Goal: Use online tool/utility: Utilize a website feature to perform a specific function

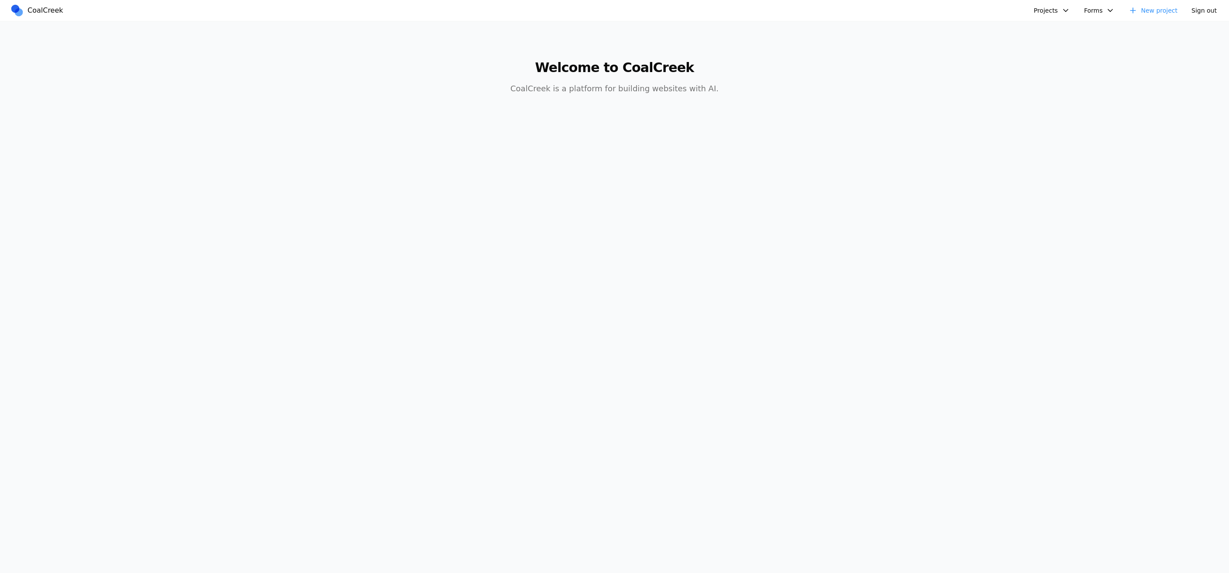
click at [1068, 9] on button "Projects" at bounding box center [1052, 10] width 47 height 14
click at [1051, 60] on link "test" at bounding box center [1098, 60] width 126 height 15
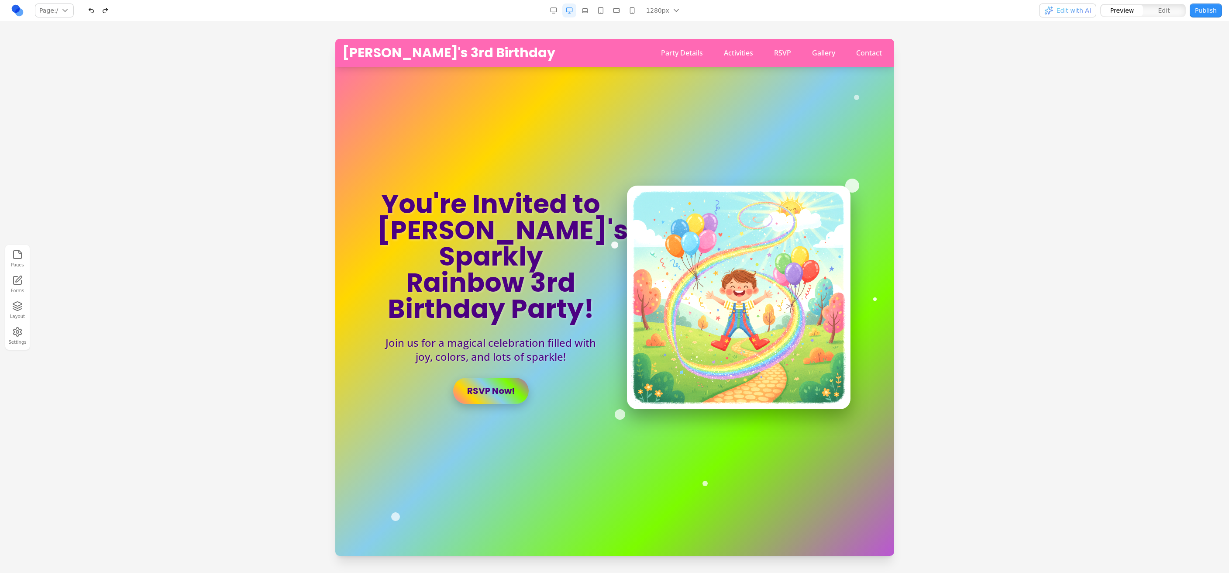
click at [11, 313] on button "Layout" at bounding box center [17, 310] width 19 height 22
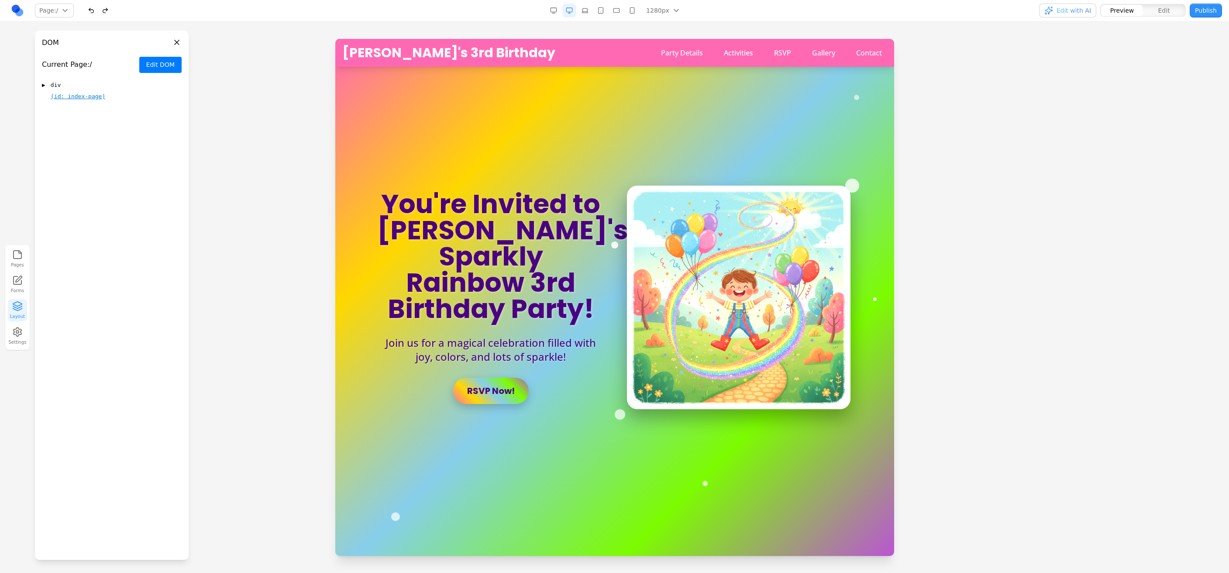
click at [44, 84] on span "▶" at bounding box center [43, 85] width 3 height 9
click at [52, 107] on span "▶" at bounding box center [53, 108] width 3 height 9
click at [66, 132] on div "▶ div" at bounding box center [121, 132] width 121 height 10
click at [68, 189] on span "main" at bounding box center [67, 188] width 14 height 9
click at [172, 70] on button "Edit DOM" at bounding box center [160, 65] width 42 height 16
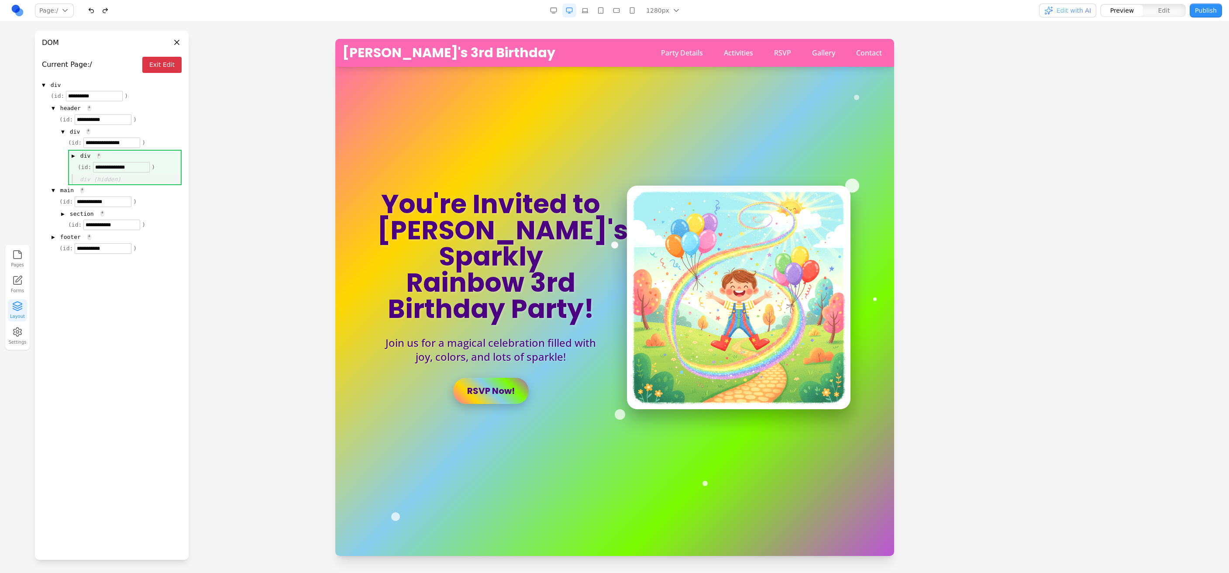
drag, startPoint x: 87, startPoint y: 107, endPoint x: 93, endPoint y: 167, distance: 59.7
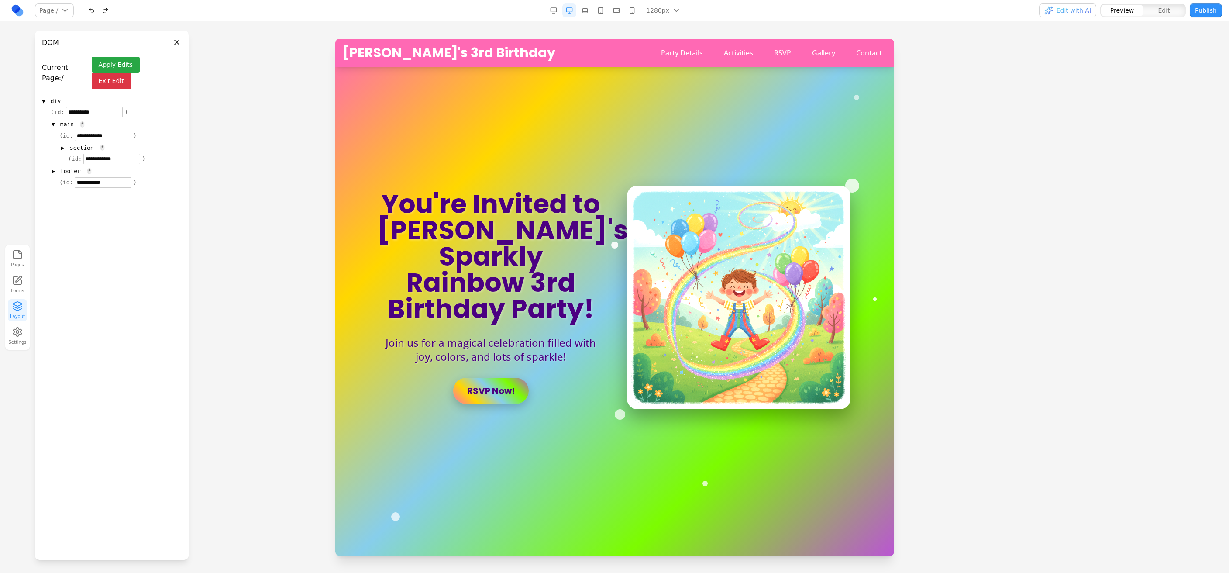
click at [127, 58] on button "Apply Edits" at bounding box center [116, 65] width 48 height 16
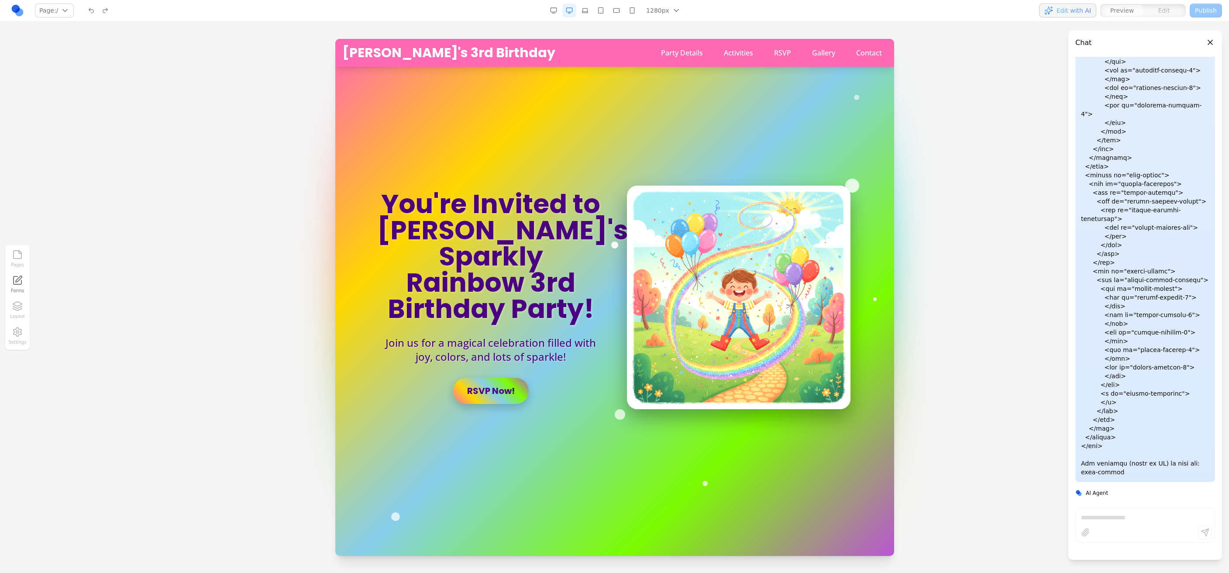
scroll to position [1285, 0]
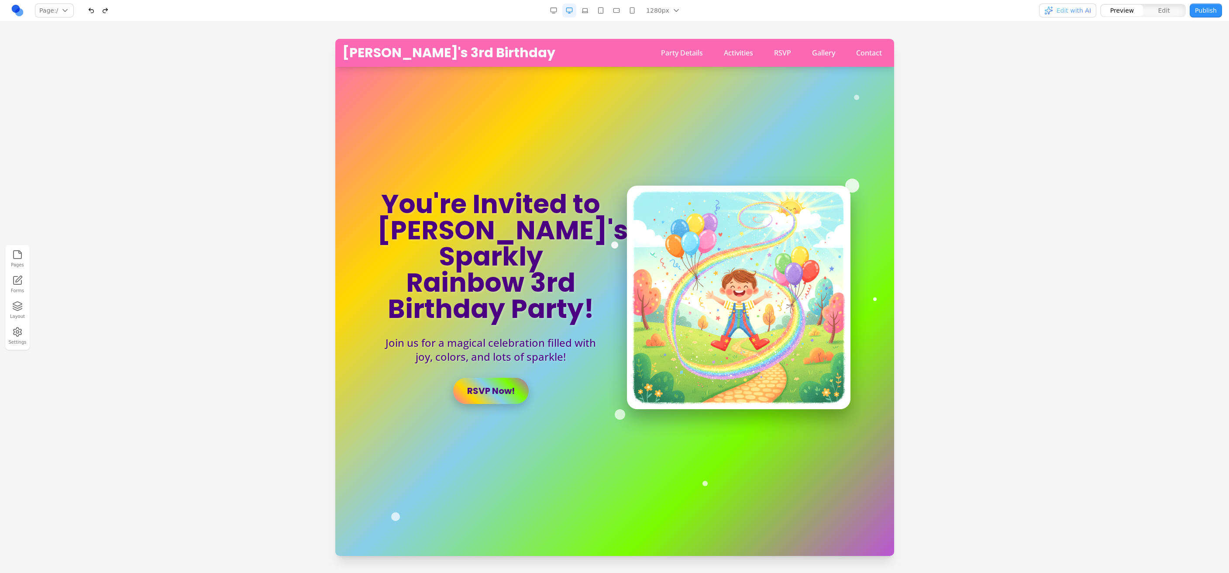
click at [12, 311] on icon "button" at bounding box center [17, 306] width 10 height 10
